Goal: Information Seeking & Learning: Learn about a topic

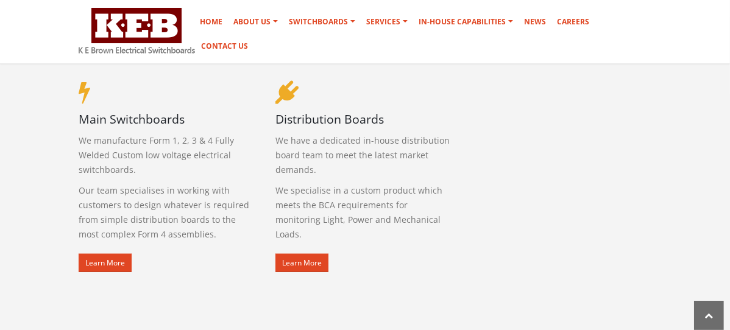
scroll to position [691, 0]
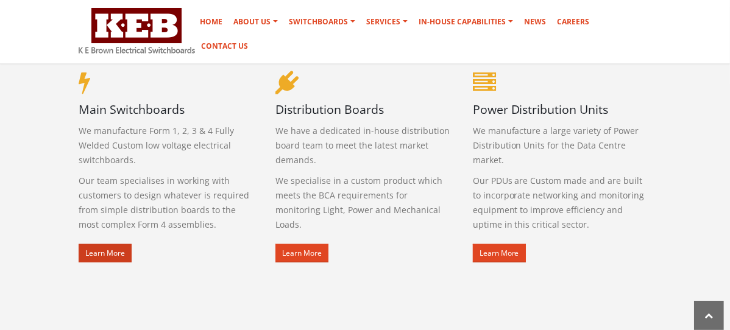
click at [79, 244] on link "Learn More" at bounding box center [105, 253] width 53 height 18
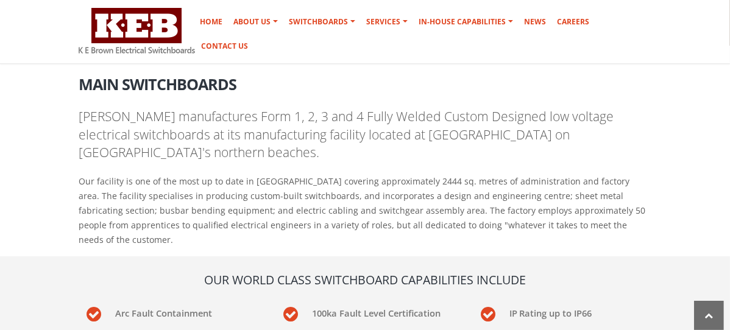
scroll to position [210, 0]
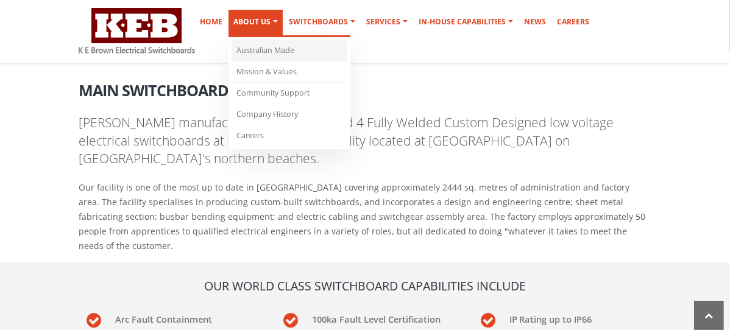
click at [343, 61] on link "Australian Made" at bounding box center [290, 50] width 116 height 21
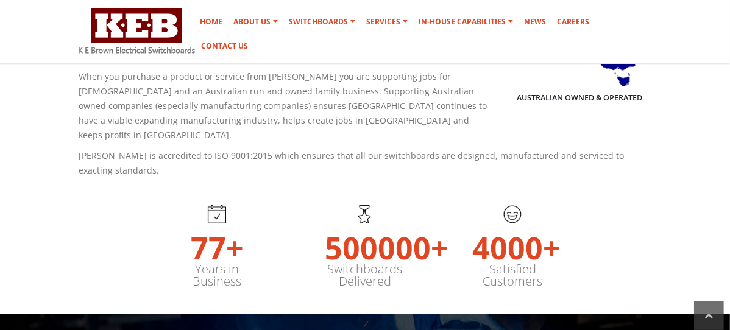
scroll to position [283, 0]
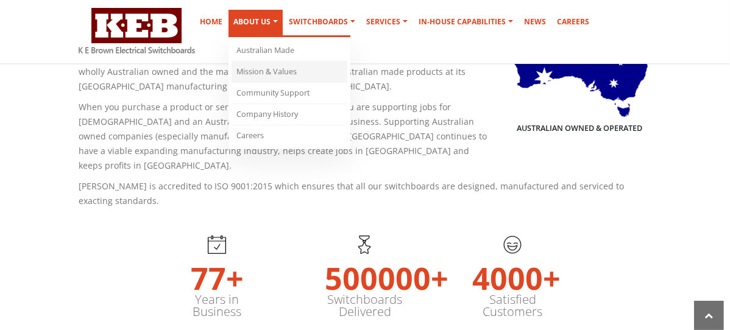
click at [347, 79] on link "Mission & Values" at bounding box center [290, 72] width 116 height 21
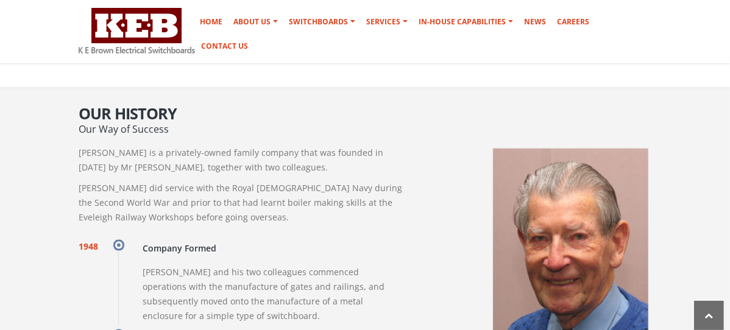
scroll to position [1054, 0]
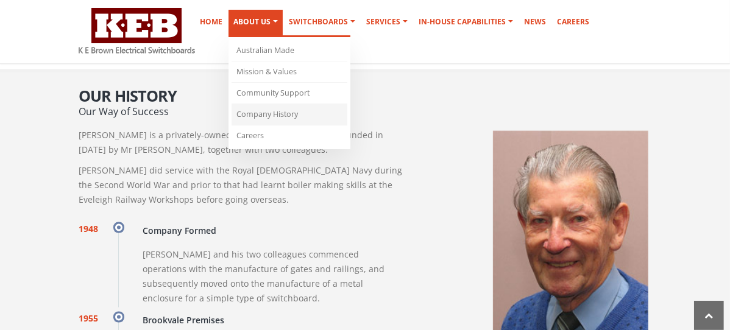
click at [347, 123] on link "Company History" at bounding box center [290, 114] width 116 height 21
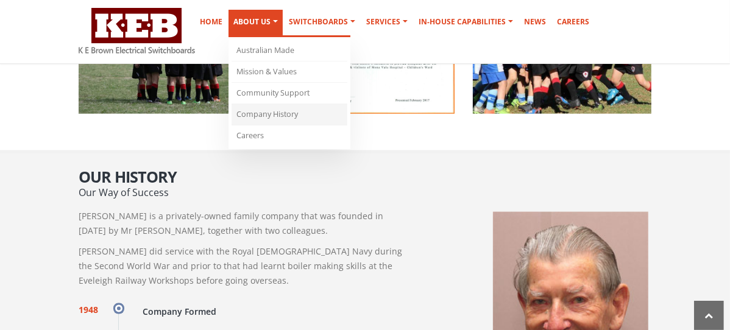
scroll to position [964, 0]
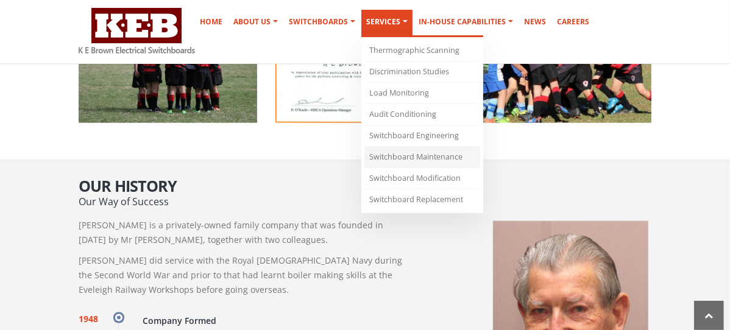
click at [454, 166] on link "Switchboard Maintenance" at bounding box center [422, 157] width 116 height 21
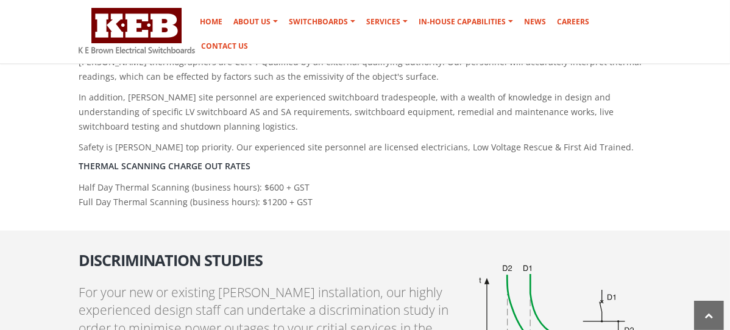
scroll to position [909, 0]
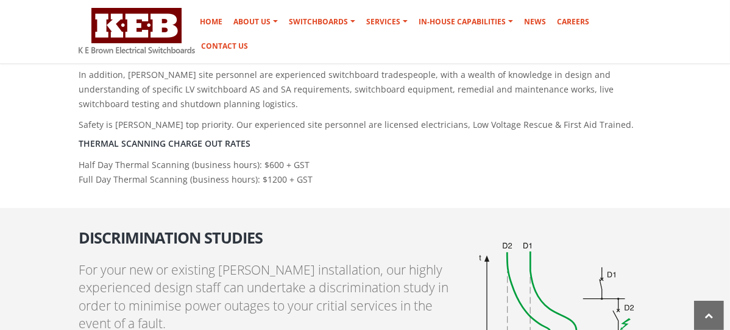
click at [652, 158] on p "Half Day Thermal Scanning (business hours): $600 + GST Full Day Thermal Scannin…" at bounding box center [365, 172] width 573 height 29
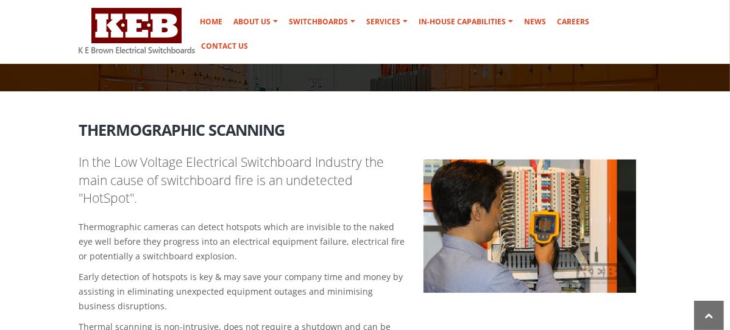
scroll to position [0, 0]
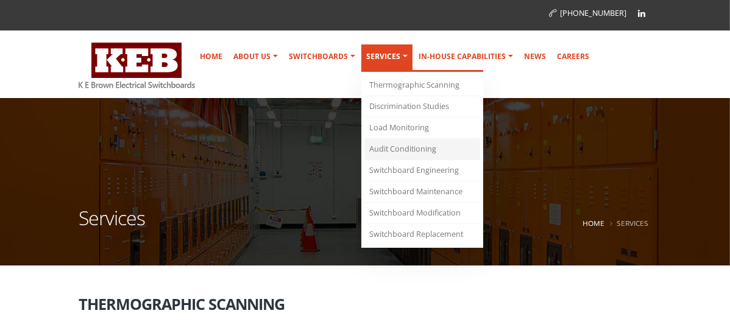
click at [480, 160] on link "Audit Conditioning" at bounding box center [422, 149] width 116 height 21
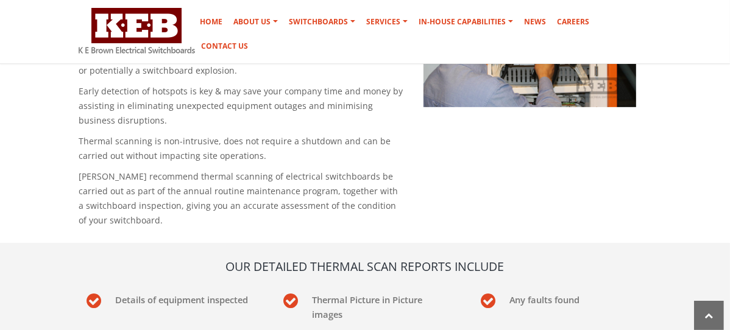
scroll to position [341, 0]
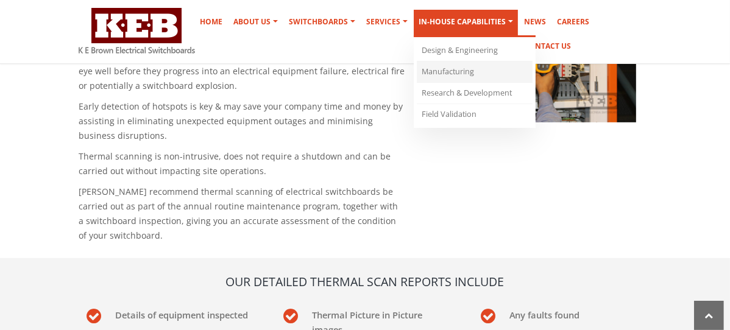
click at [533, 81] on link "Manufacturing" at bounding box center [475, 72] width 116 height 21
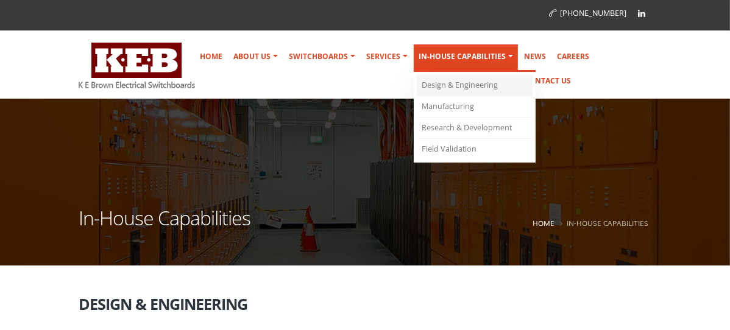
click at [498, 90] on link "Design & Engineering" at bounding box center [475, 85] width 116 height 21
click at [511, 96] on link "Design & Engineering" at bounding box center [475, 85] width 116 height 21
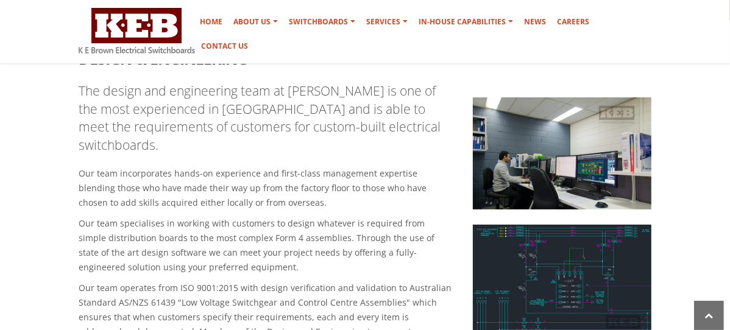
scroll to position [284, 0]
